Goal: Check status: Check status

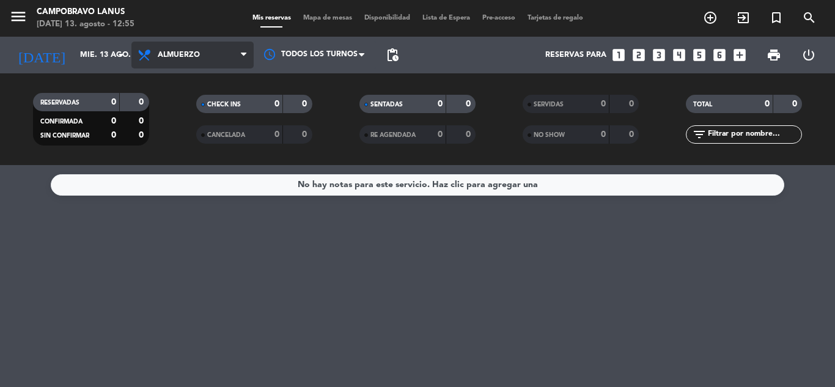
click at [242, 54] on icon at bounding box center [244, 55] width 6 height 10
click at [95, 223] on div "No hay notas para este servicio. Haz clic para agregar una" at bounding box center [417, 276] width 835 height 222
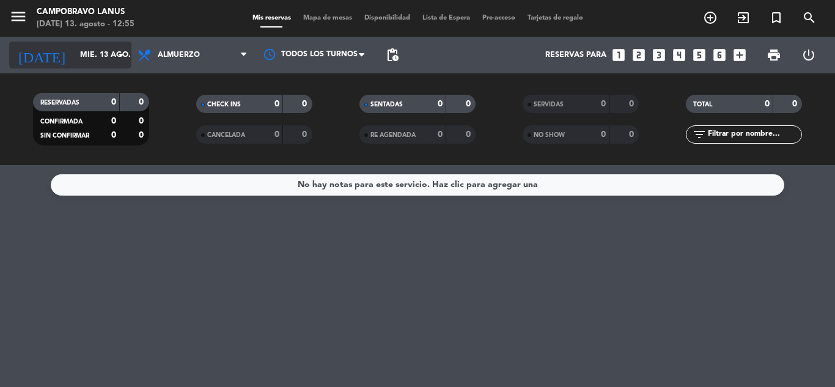
click at [120, 57] on icon "arrow_drop_down" at bounding box center [121, 55] width 15 height 15
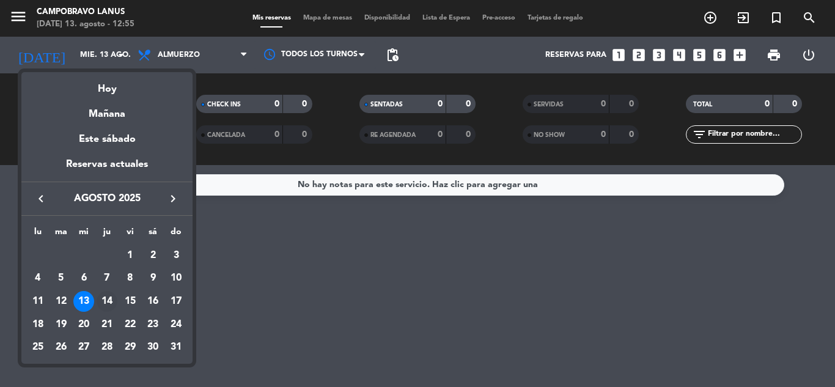
click at [106, 300] on div "14" at bounding box center [107, 301] width 21 height 21
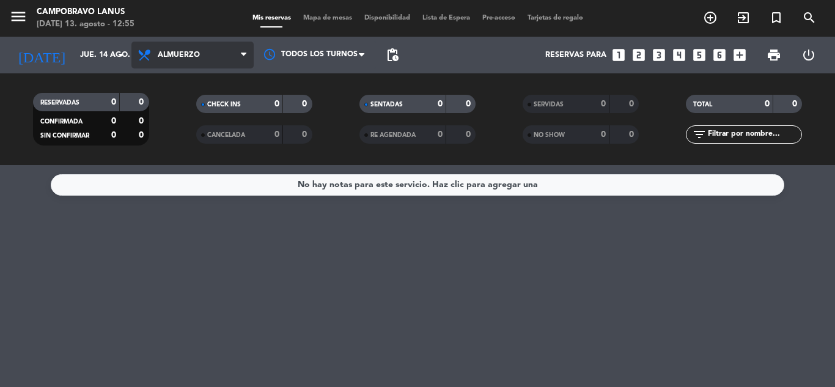
click at [246, 53] on icon at bounding box center [244, 55] width 6 height 10
click at [168, 135] on div "menu CAMPOBRAVO [PERSON_NAME] [DATE] 13. agosto - 12:55 Mis reservas Mapa de me…" at bounding box center [417, 82] width 835 height 165
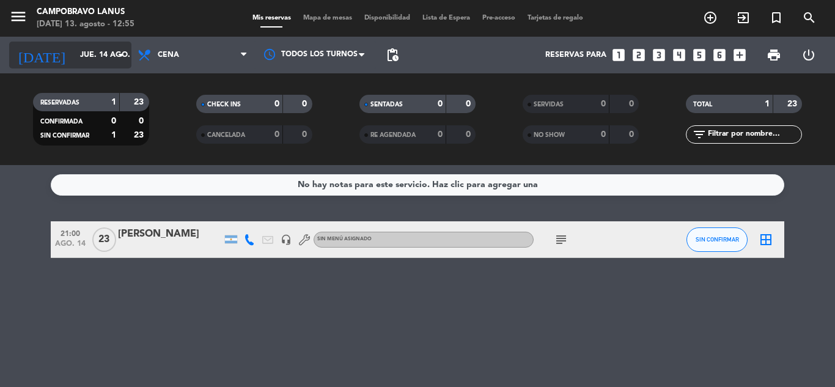
click at [120, 55] on icon "arrow_drop_down" at bounding box center [121, 55] width 15 height 15
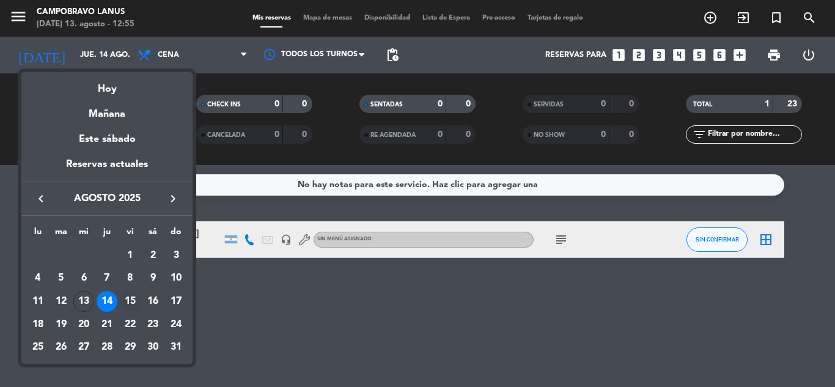
click at [126, 293] on div "15" at bounding box center [130, 301] width 21 height 21
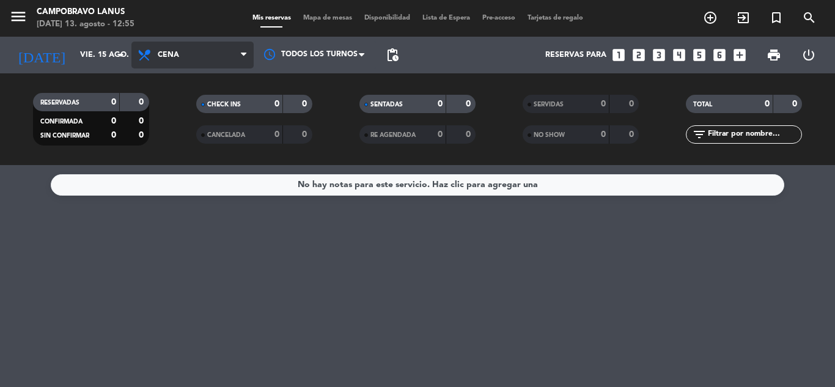
click at [243, 51] on icon at bounding box center [244, 55] width 6 height 10
click at [189, 106] on div "menu CAMPOBRAVO [PERSON_NAME] [DATE] 13. agosto - 12:55 Mis reservas Mapa de me…" at bounding box center [417, 82] width 835 height 165
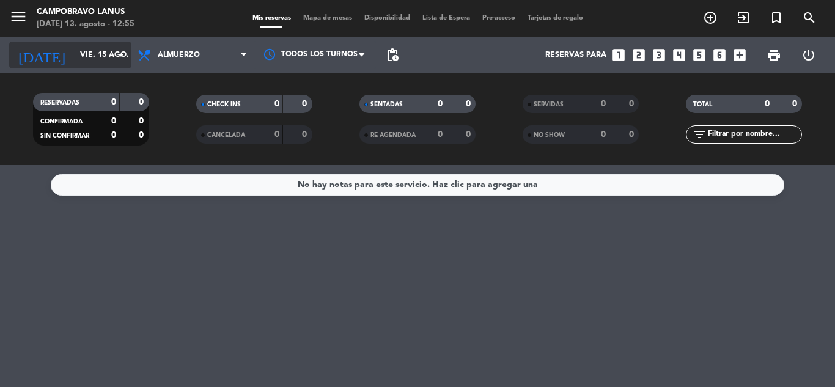
click at [118, 54] on icon "arrow_drop_down" at bounding box center [121, 55] width 15 height 15
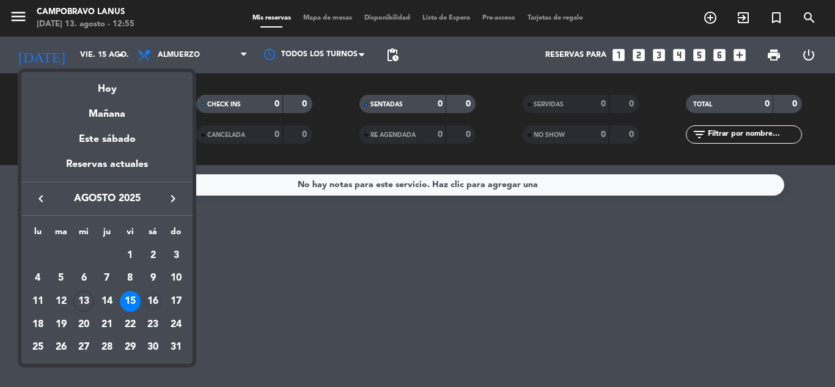
click at [155, 302] on div "16" at bounding box center [152, 301] width 21 height 21
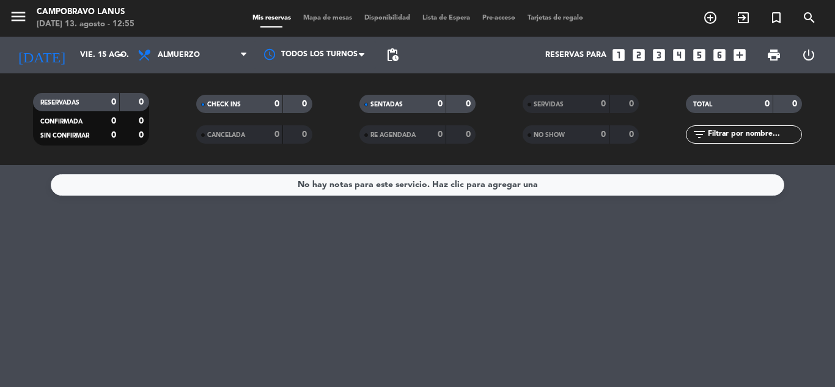
type input "sáb. 16 ago."
click at [249, 56] on span at bounding box center [247, 56] width 12 height 12
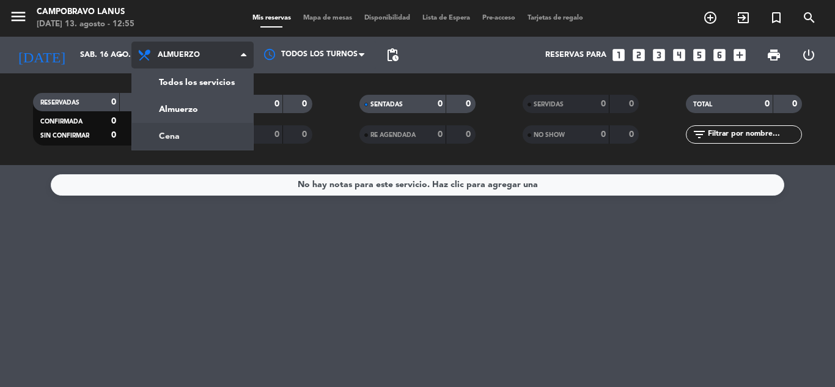
click at [179, 134] on div "menu CAMPOBRAVO [PERSON_NAME] [DATE] 13. agosto - 12:55 Mis reservas Mapa de me…" at bounding box center [417, 82] width 835 height 165
